Goal: Task Accomplishment & Management: Use online tool/utility

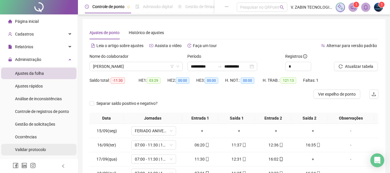
scroll to position [29, 0]
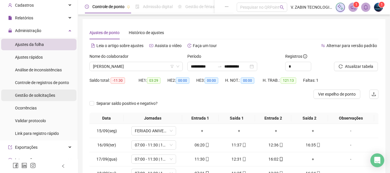
click at [59, 94] on li "Gestão de solicitações" at bounding box center [38, 95] width 75 height 12
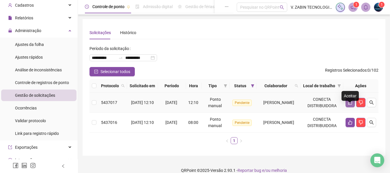
click at [348, 105] on icon "like" at bounding box center [350, 102] width 4 height 4
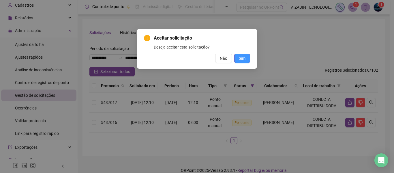
click at [243, 61] on span "Sim" at bounding box center [242, 58] width 7 height 6
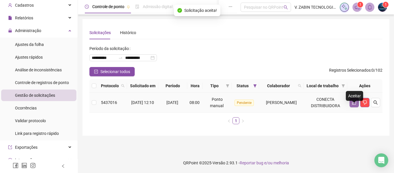
click at [351, 107] on button "button" at bounding box center [354, 102] width 9 height 9
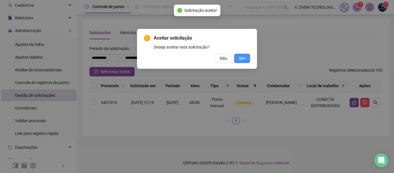
click at [241, 55] on button "Sim" at bounding box center [242, 58] width 16 height 9
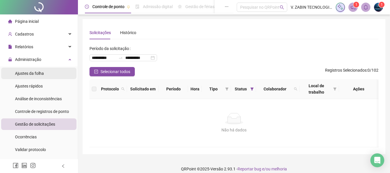
click at [44, 71] on li "Ajustes da folha" at bounding box center [38, 74] width 75 height 12
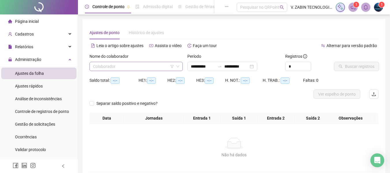
click at [154, 65] on input "search" at bounding box center [133, 66] width 81 height 9
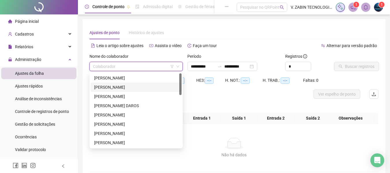
click at [135, 85] on div "[PERSON_NAME]" at bounding box center [136, 87] width 84 height 6
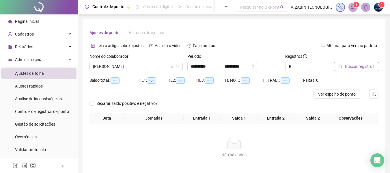
click at [346, 66] on span "Buscar registros" at bounding box center [359, 66] width 29 height 6
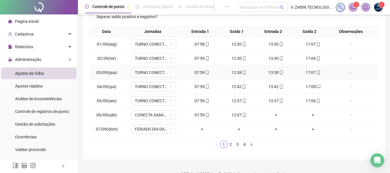
scroll to position [98, 0]
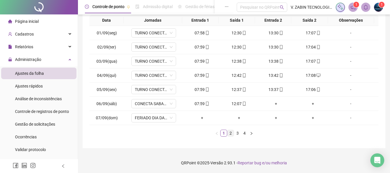
click at [232, 132] on link "2" at bounding box center [230, 133] width 6 height 6
click at [236, 134] on link "3" at bounding box center [237, 133] width 6 height 6
click at [243, 134] on link "4" at bounding box center [244, 133] width 6 height 6
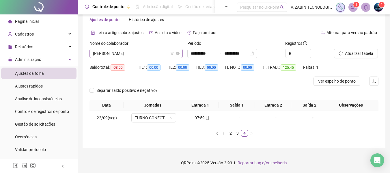
click at [139, 49] on span "[PERSON_NAME]" at bounding box center [136, 53] width 86 height 9
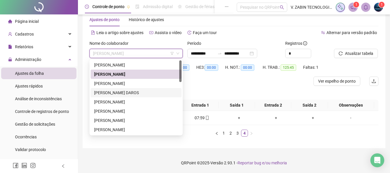
click at [132, 92] on div "[PERSON_NAME] DAROS" at bounding box center [136, 92] width 84 height 6
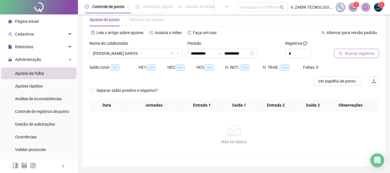
click at [355, 55] on span "Buscar registros" at bounding box center [359, 53] width 29 height 6
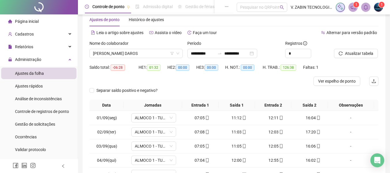
scroll to position [98, 0]
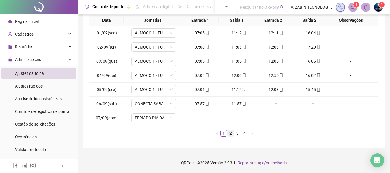
click at [230, 132] on link "2" at bounding box center [230, 133] width 6 height 6
click at [237, 132] on link "3" at bounding box center [237, 133] width 6 height 6
click at [243, 133] on link "4" at bounding box center [244, 133] width 6 height 6
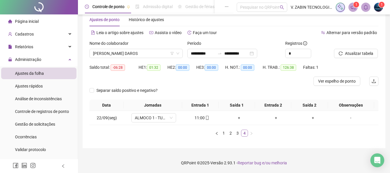
scroll to position [13, 0]
click at [129, 57] on span "[PERSON_NAME] DAROS" at bounding box center [136, 53] width 86 height 9
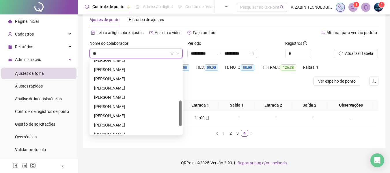
scroll to position [0, 0]
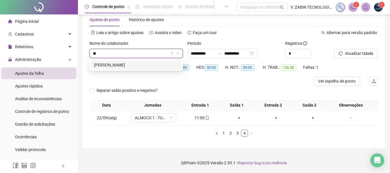
type input "*"
